Goal: Task Accomplishment & Management: Manage account settings

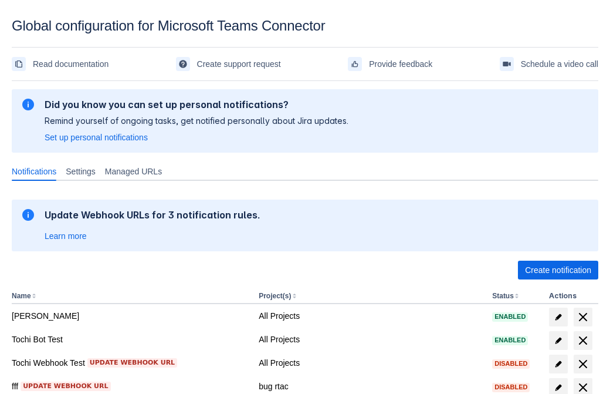
click at [558, 270] on span "Create notification" at bounding box center [558, 269] width 66 height 19
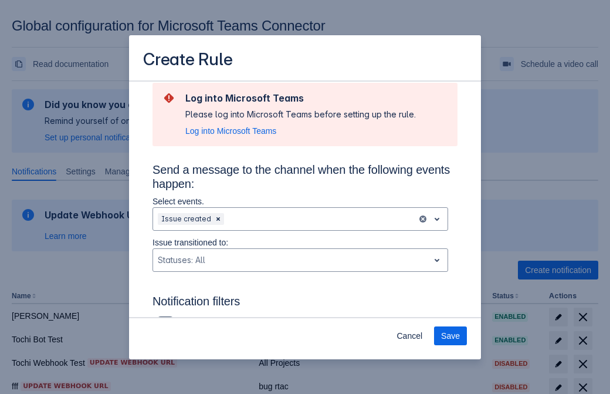
type input "RuleName-687378New Rule (41)"
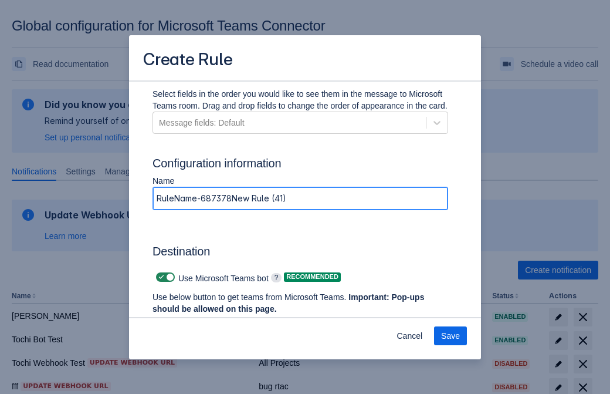
click at [218, 321] on span "Authenticate in Microsoft Teams" at bounding box center [218, 330] width 116 height 19
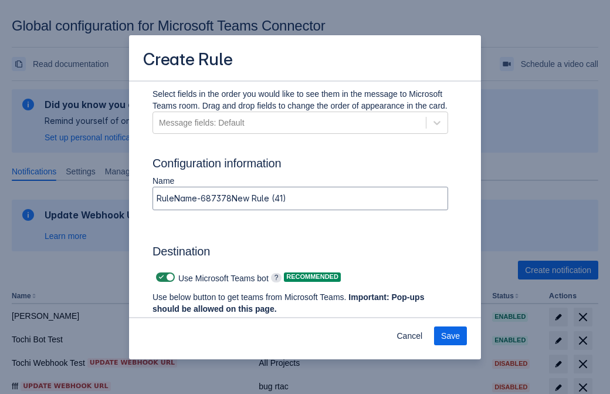
scroll to position [0, 0]
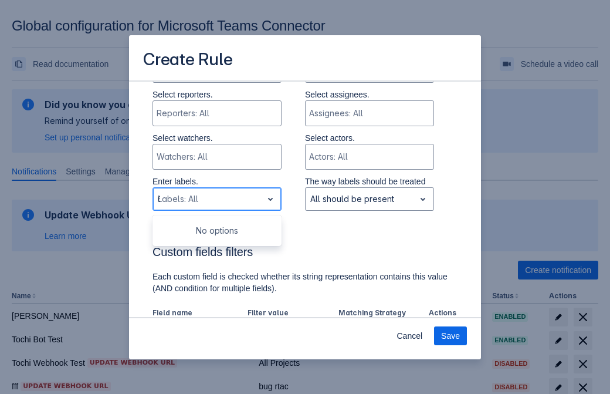
type input "687378_label"
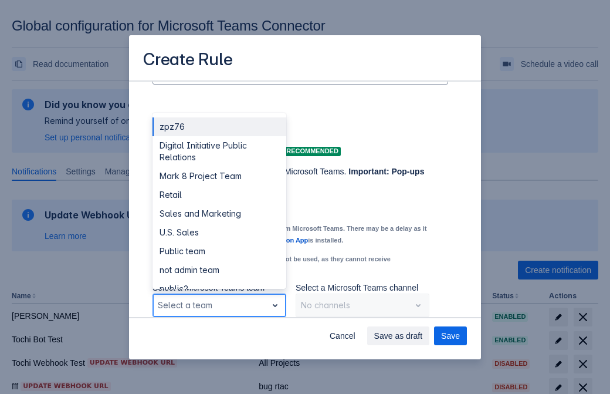
click at [219, 195] on div "Retail" at bounding box center [219, 194] width 134 height 19
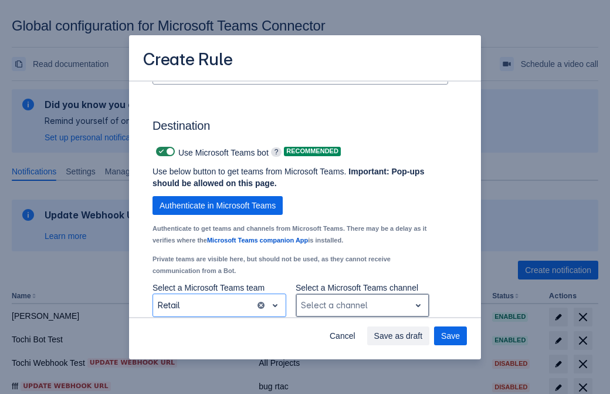
click at [362, 305] on div "Scrollable content" at bounding box center [353, 305] width 104 height 14
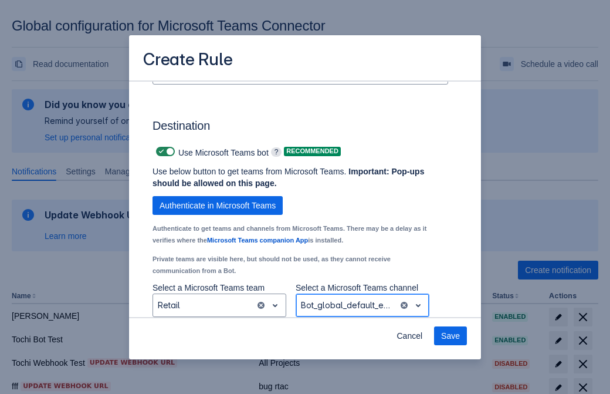
click at [450, 335] on span "Save" at bounding box center [450, 335] width 19 height 19
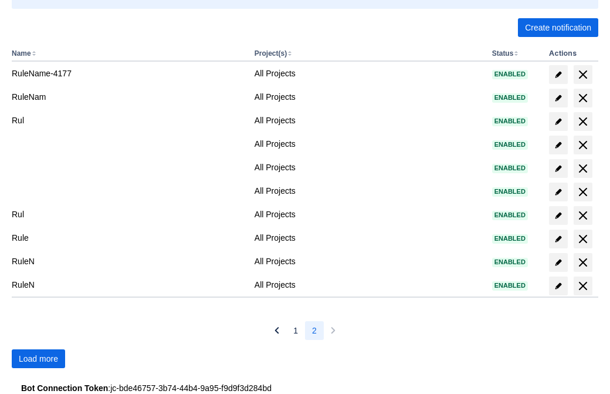
click at [38, 358] on span "Load more" at bounding box center [38, 358] width 39 height 19
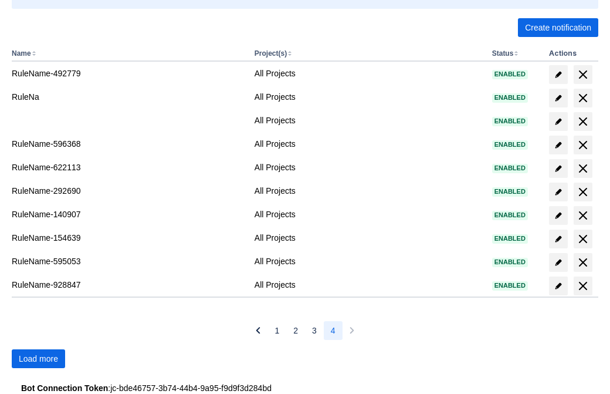
click at [38, 358] on span "Load more" at bounding box center [38, 358] width 39 height 19
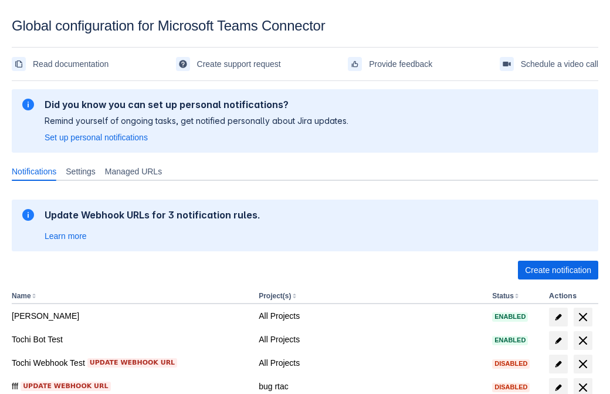
scroll to position [242, 0]
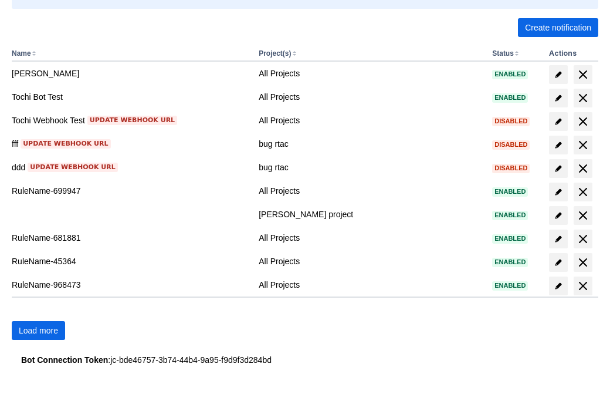
click at [38, 330] on span "Load more" at bounding box center [38, 330] width 39 height 19
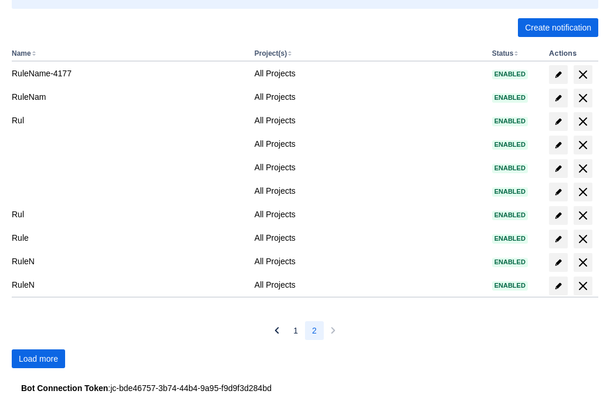
click at [38, 358] on span "Load more" at bounding box center [38, 358] width 39 height 19
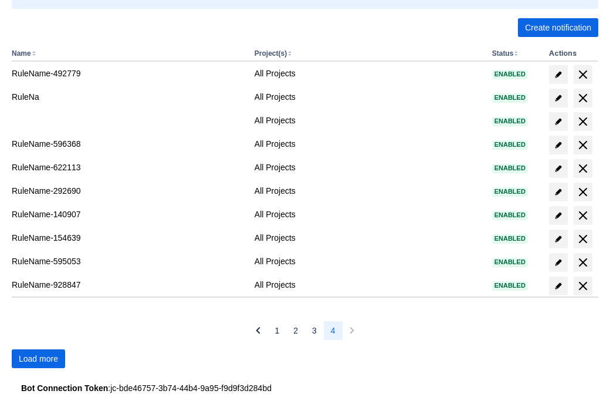
click at [38, 358] on span "Load more" at bounding box center [38, 358] width 39 height 19
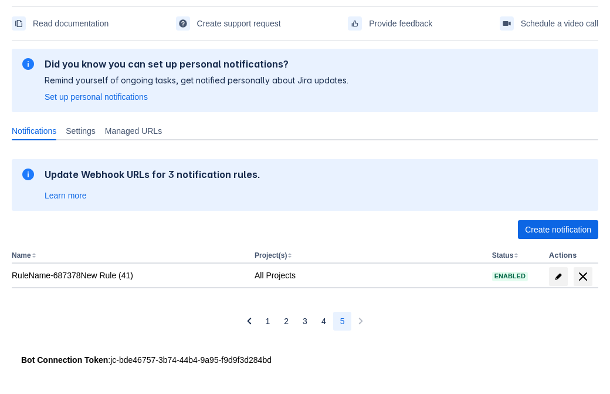
scroll to position [40, 0]
click at [582, 276] on span "delete" at bounding box center [583, 276] width 14 height 14
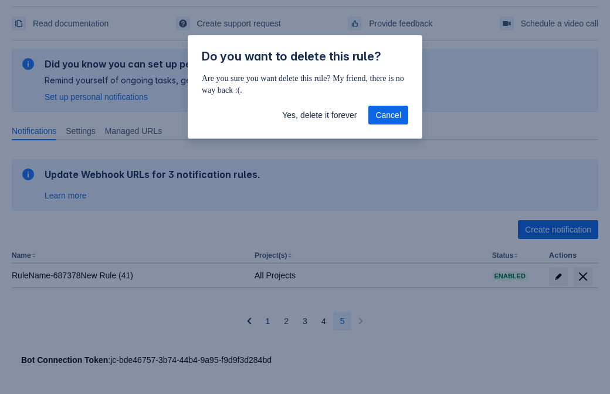
click at [319, 115] on span "Yes, delete it forever" at bounding box center [319, 115] width 74 height 19
